Goal: Find specific page/section: Find specific page/section

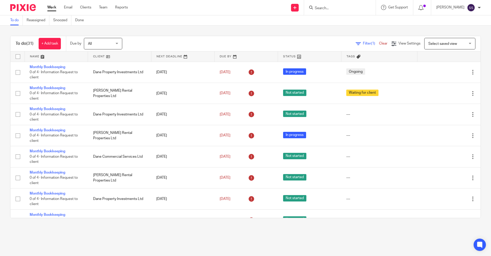
click at [321, 9] on input "Search" at bounding box center [337, 8] width 46 height 5
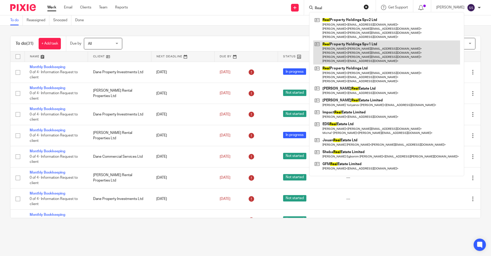
type input "Real"
click at [334, 48] on link at bounding box center [386, 52] width 147 height 24
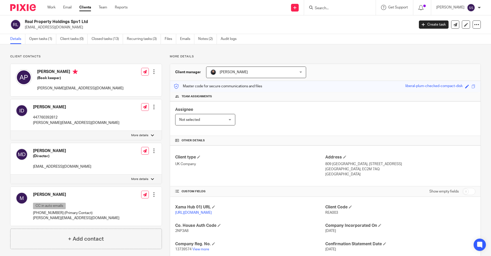
drag, startPoint x: 26, startPoint y: 20, endPoint x: 91, endPoint y: 22, distance: 65.7
click at [91, 22] on h2 "Real Property Holdings Spv1 Ltd" at bounding box center [179, 21] width 309 height 5
copy h2 "Real Property Holdings Spv1 Ltd"
